Goal: Task Accomplishment & Management: Manage account settings

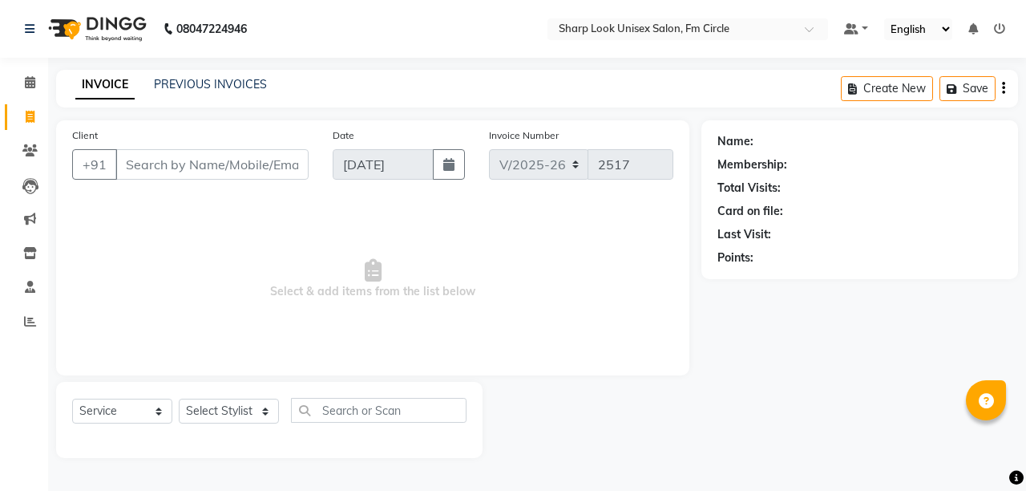
select select "804"
select select "service"
click at [563, 188] on div "Invoice Number V/2025 V/[PHONE_NUMBER]" at bounding box center [581, 160] width 208 height 66
click at [30, 151] on icon at bounding box center [29, 150] width 15 height 12
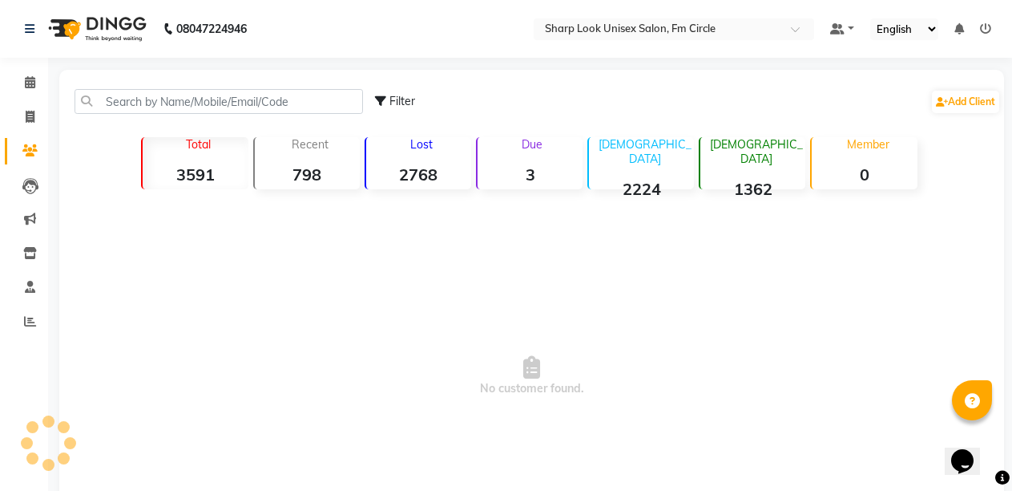
click at [530, 173] on strong "3" at bounding box center [530, 174] width 105 height 20
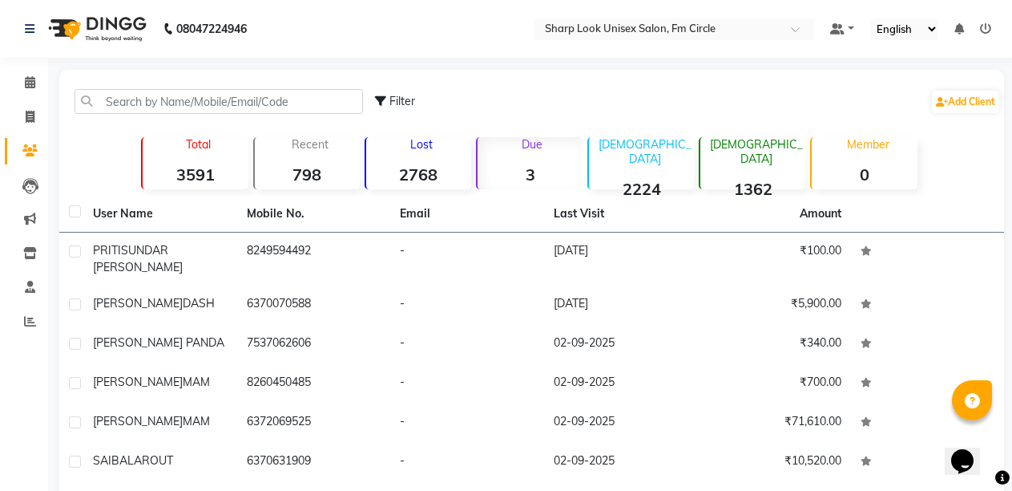
click at [527, 168] on strong "3" at bounding box center [530, 174] width 105 height 20
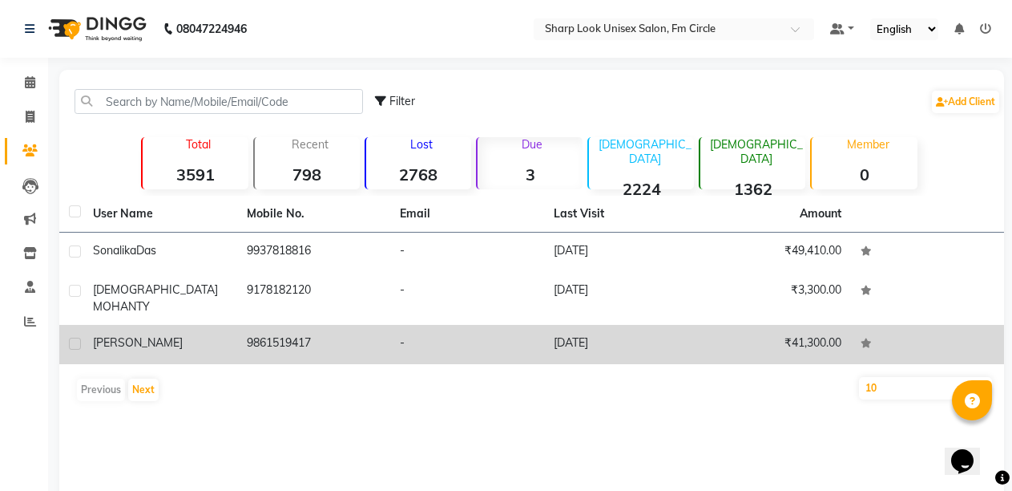
click at [317, 332] on td "9861519417" at bounding box center [314, 344] width 154 height 39
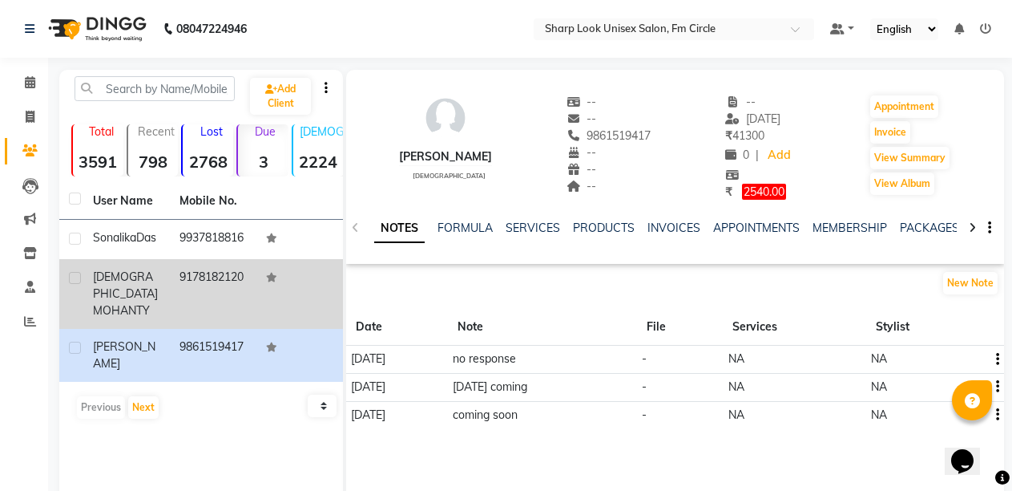
click at [137, 273] on span "[DEMOGRAPHIC_DATA]" at bounding box center [125, 284] width 65 height 31
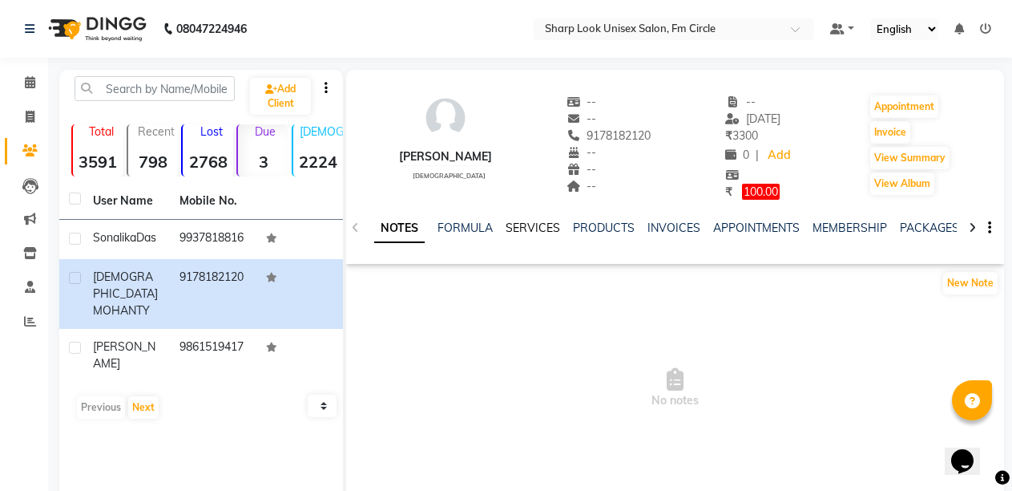
click at [506, 227] on link "SERVICES" at bounding box center [533, 227] width 55 height 14
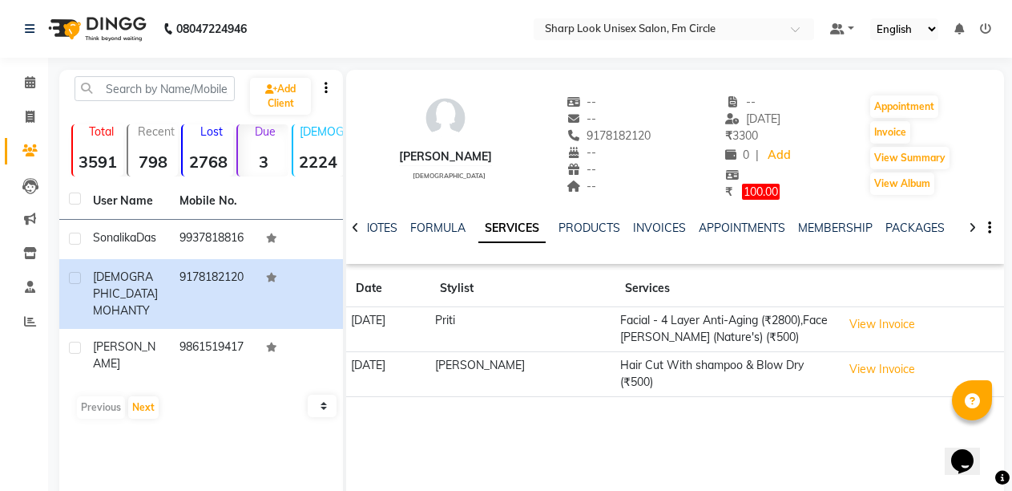
click at [986, 34] on link at bounding box center [985, 29] width 11 height 14
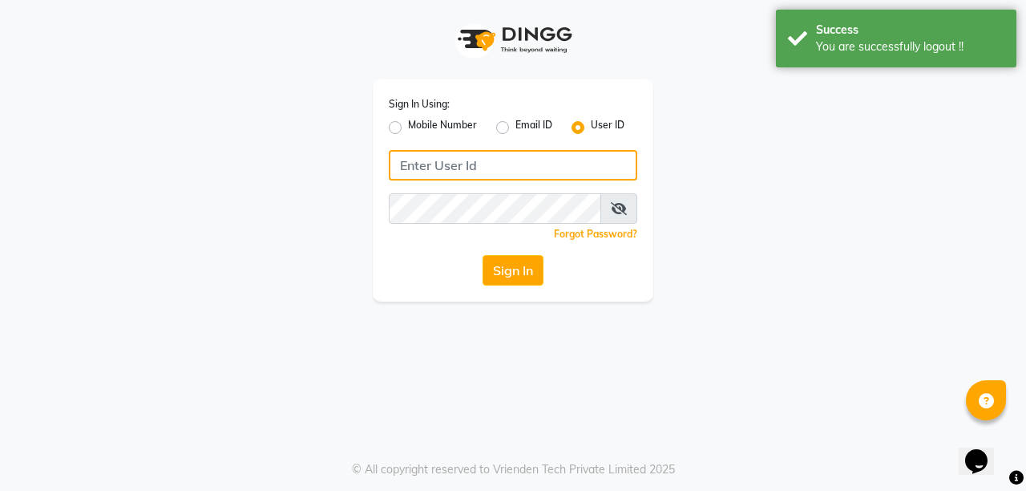
type input "8637218181"
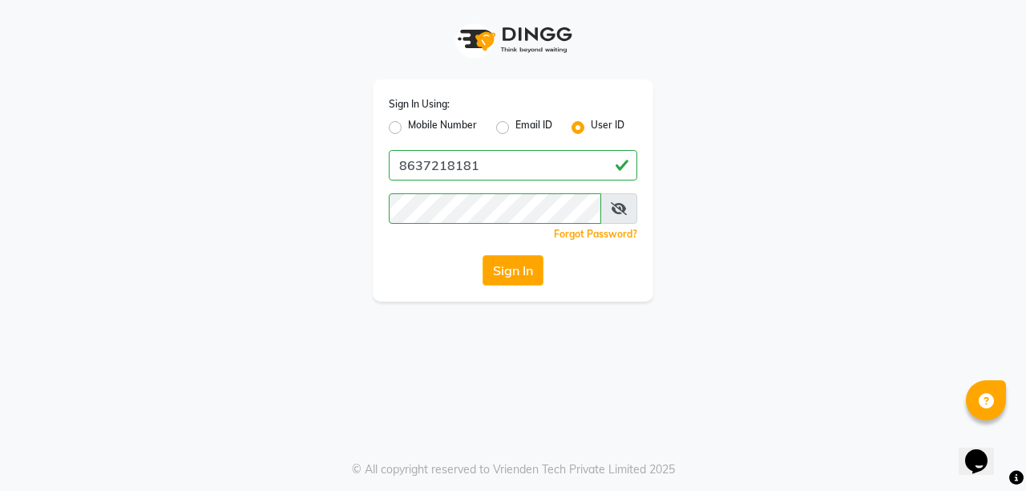
click at [408, 121] on label "Mobile Number" at bounding box center [442, 127] width 69 height 19
click at [408, 121] on input "Mobile Number" at bounding box center [413, 123] width 10 height 10
radio input "true"
radio input "false"
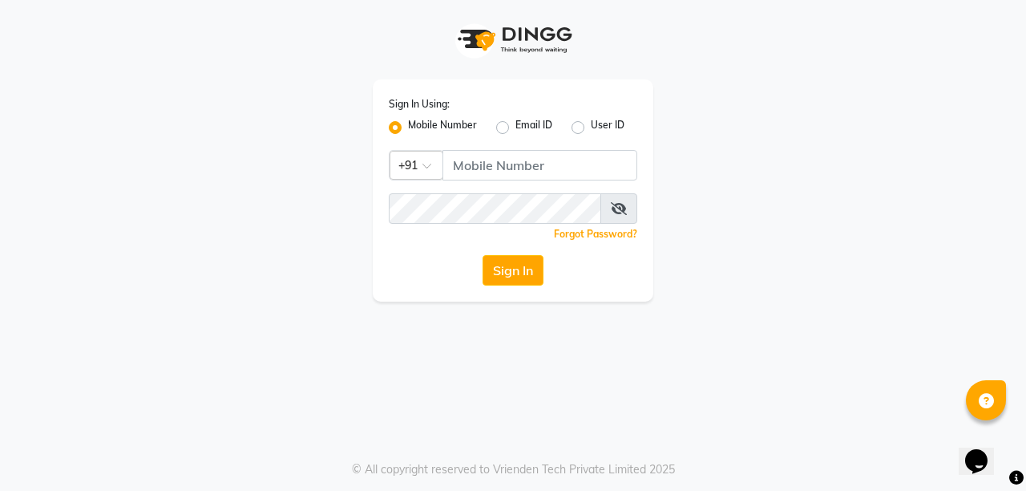
click at [605, 125] on label "User ID" at bounding box center [608, 127] width 34 height 19
click at [601, 125] on input "User ID" at bounding box center [596, 123] width 10 height 10
radio input "true"
radio input "false"
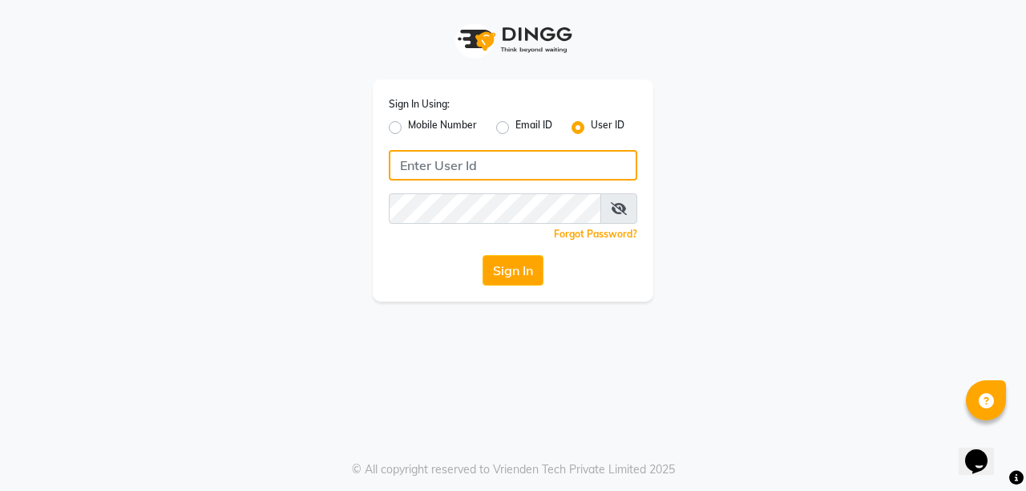
click at [555, 174] on input "Username" at bounding box center [513, 165] width 248 height 30
type input "S"
type input "satya"
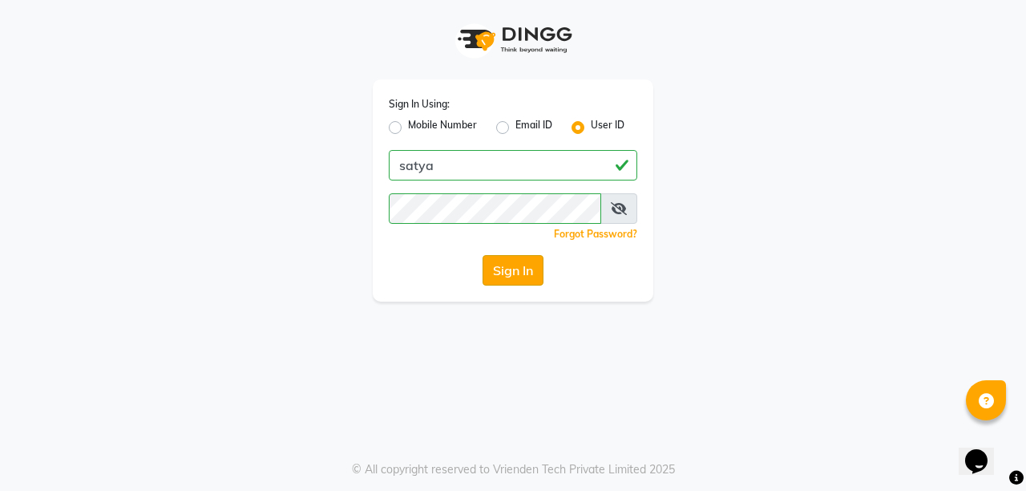
click at [511, 268] on button "Sign In" at bounding box center [513, 270] width 61 height 30
click at [522, 273] on button "Sign In" at bounding box center [513, 270] width 61 height 30
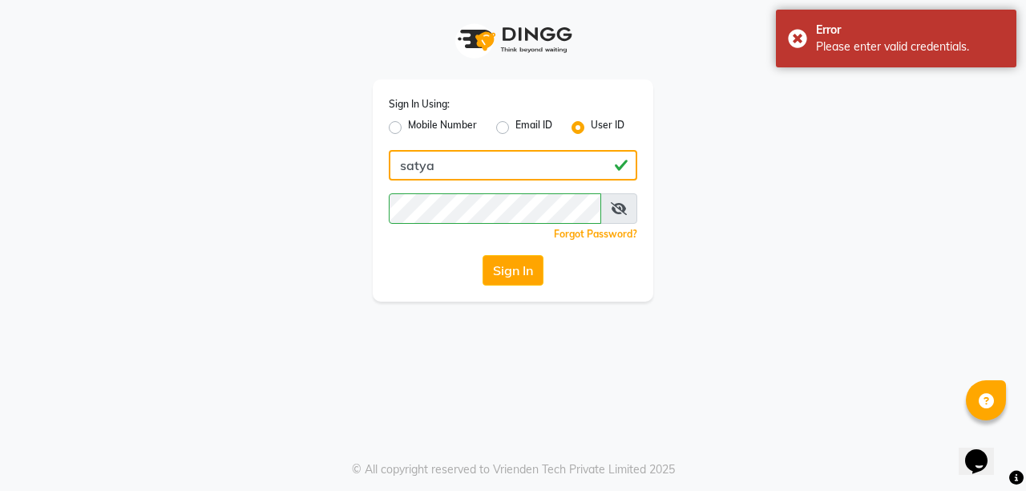
click at [478, 165] on input "satya" at bounding box center [513, 165] width 248 height 30
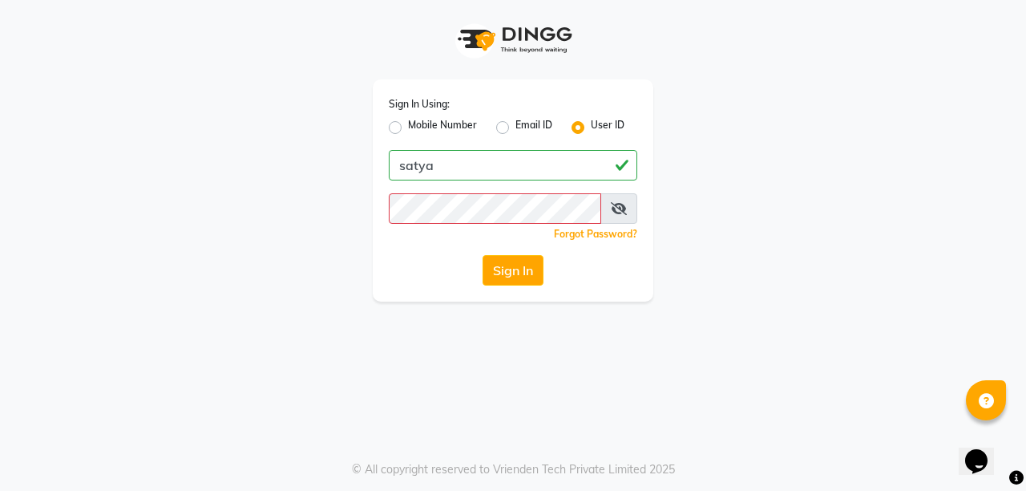
click at [154, 248] on div "Sign In Using: Mobile Number Email ID User ID satya Remember me Forgot Password…" at bounding box center [513, 150] width 914 height 301
click at [817, 207] on div "Sign In Using: Mobile Number Email ID User ID satya Remember me Forgot Password…" at bounding box center [513, 150] width 914 height 301
click at [489, 264] on button "Sign In" at bounding box center [513, 270] width 61 height 30
